Goal: Obtain resource: Download file/media

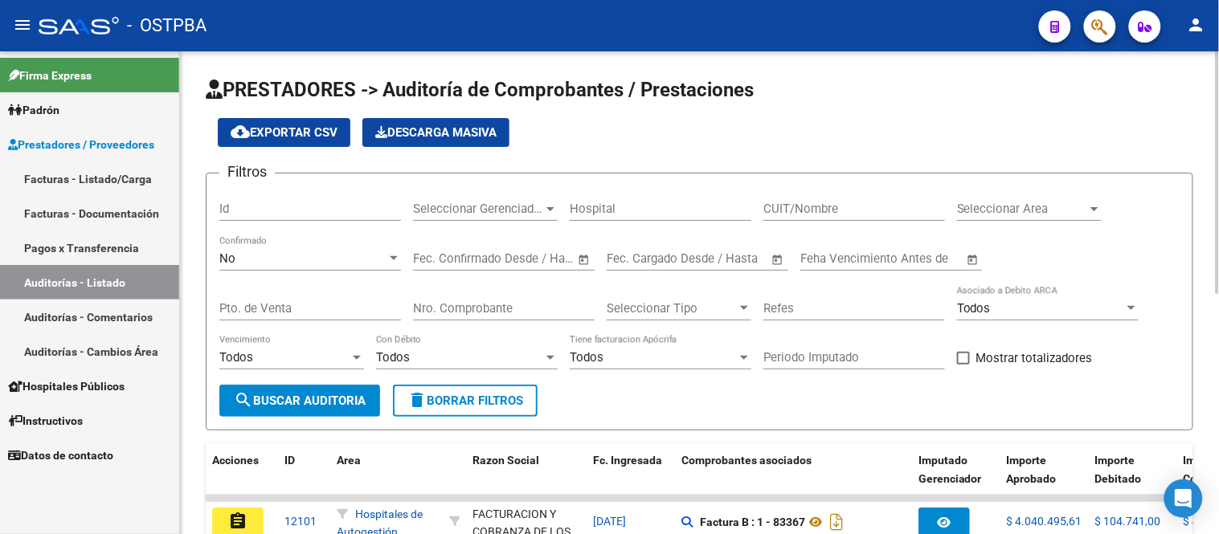
click at [463, 305] on input "Nro. Comprobante" at bounding box center [504, 308] width 182 height 14
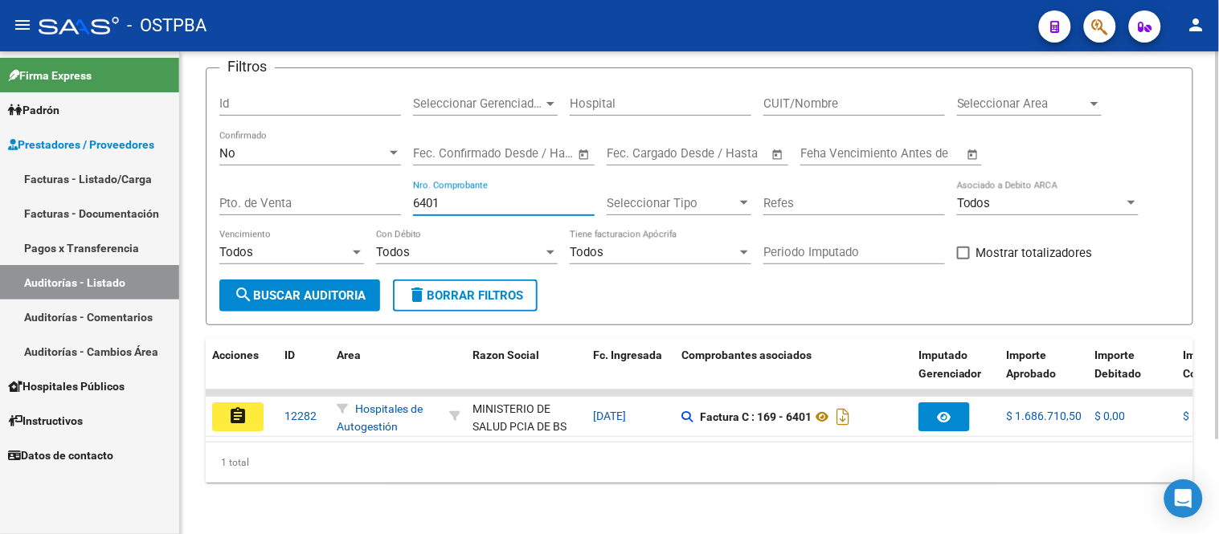
scroll to position [118, 0]
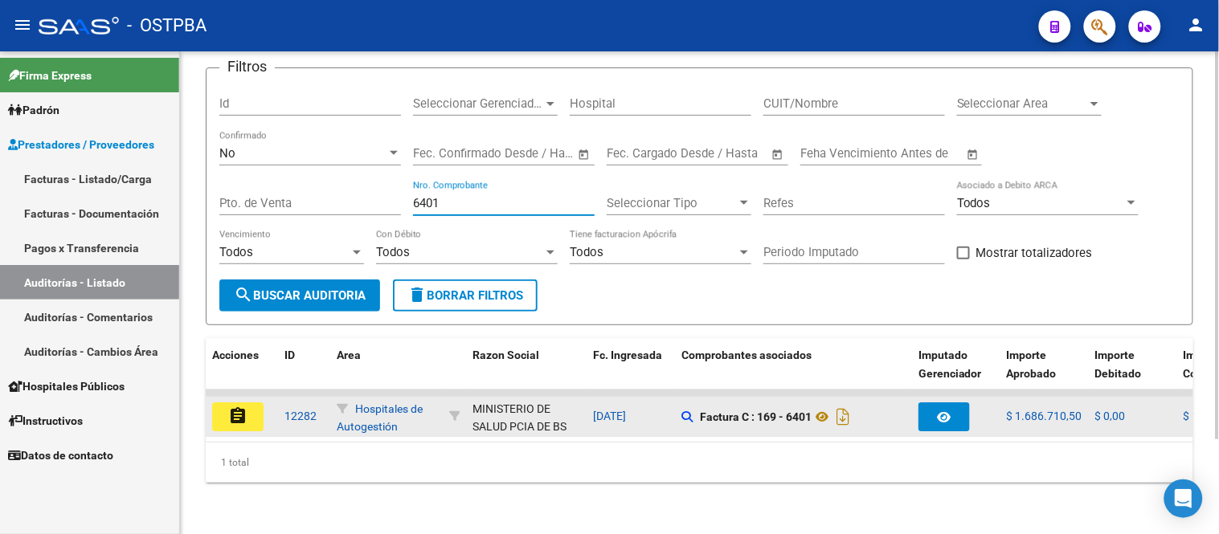
type input "6401"
click at [231, 407] on mat-icon "assignment" at bounding box center [237, 416] width 19 height 19
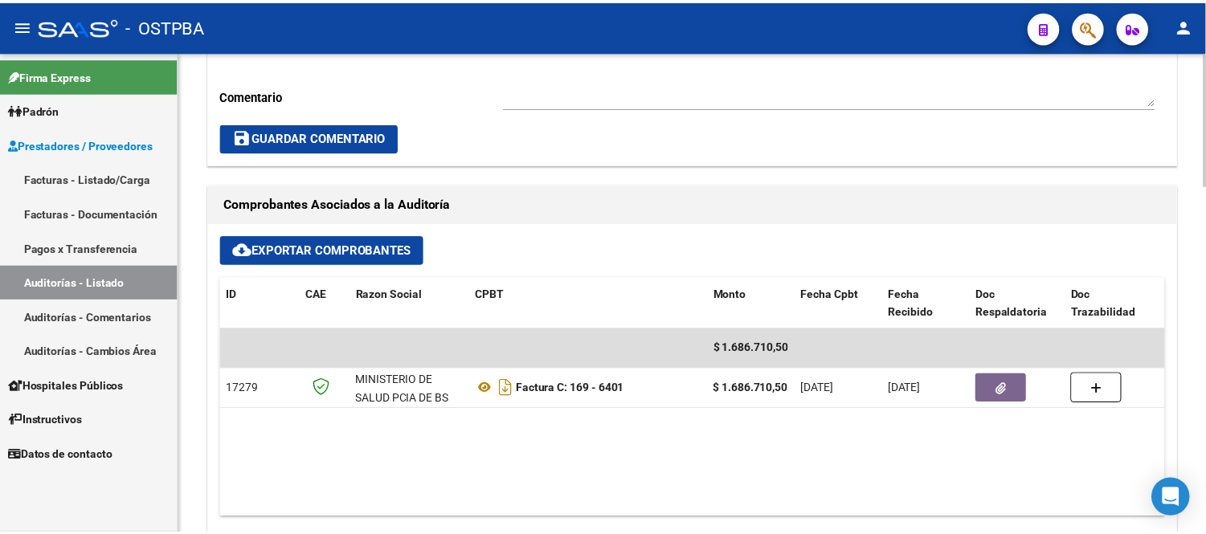
scroll to position [624, 0]
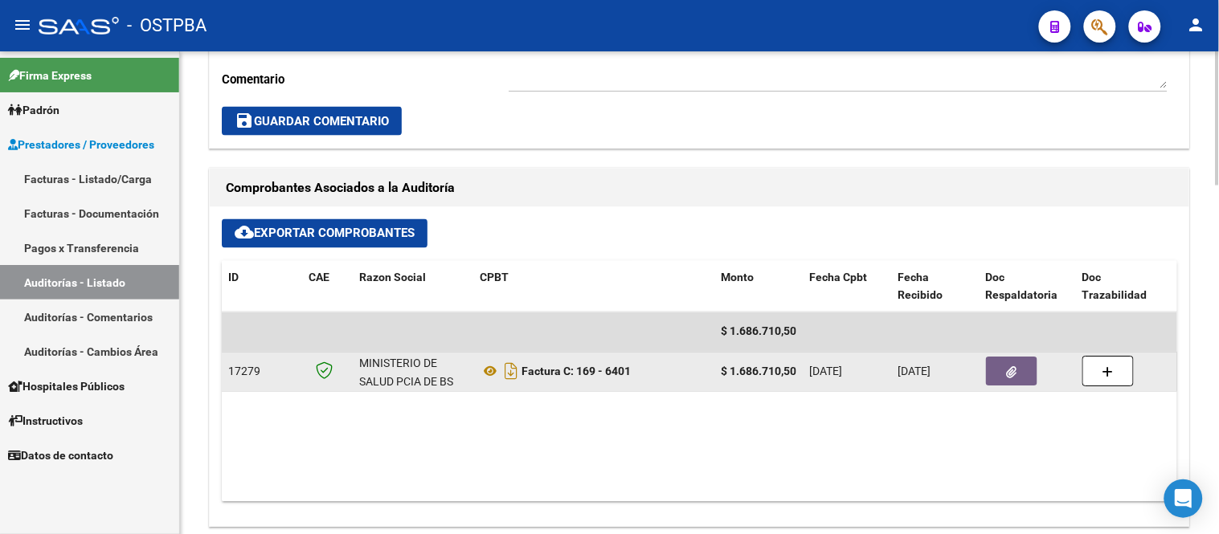
click at [1007, 374] on icon "button" at bounding box center [1012, 373] width 10 height 12
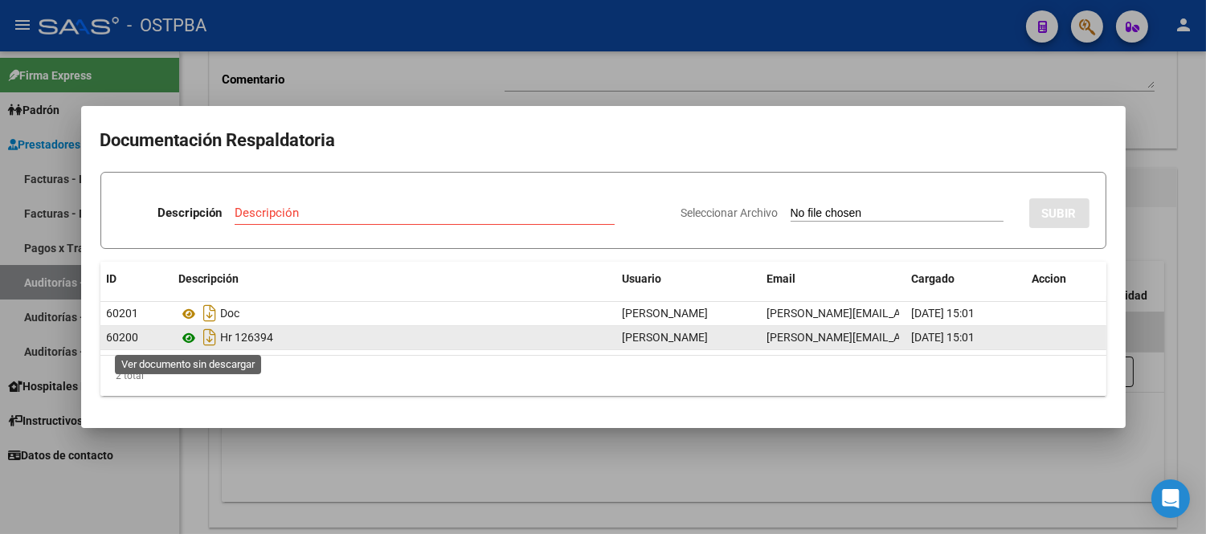
click at [191, 338] on icon at bounding box center [189, 338] width 21 height 19
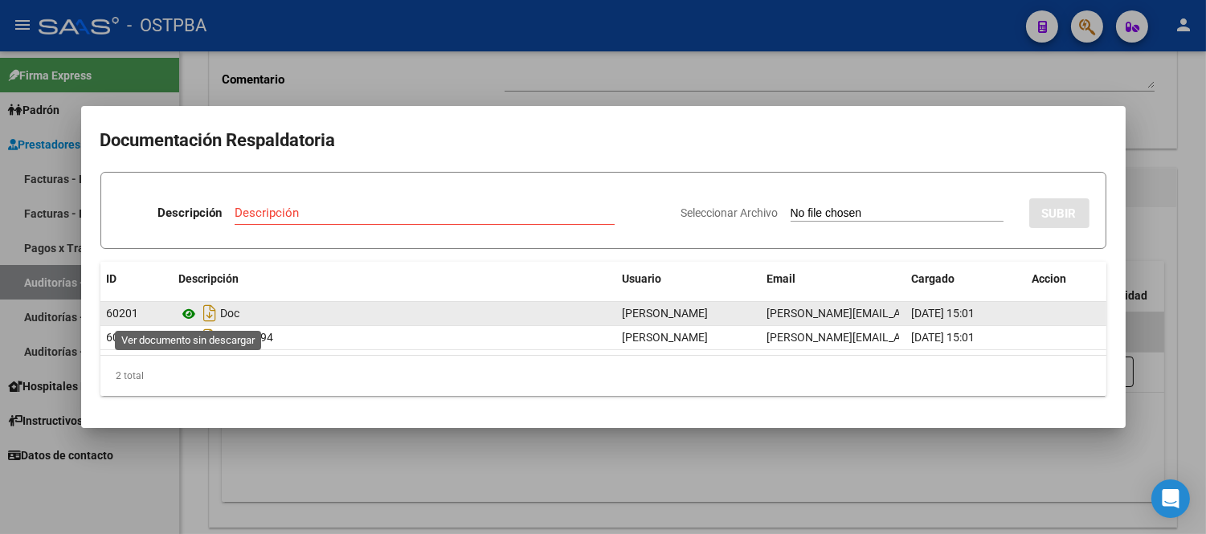
click at [185, 311] on icon at bounding box center [189, 314] width 21 height 19
